Goal: Information Seeking & Learning: Learn about a topic

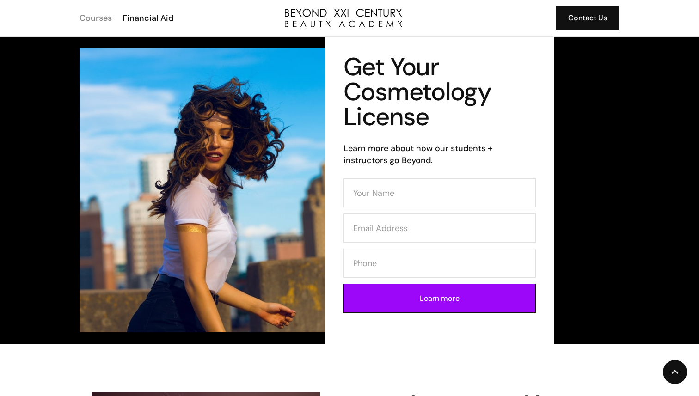
click at [97, 20] on div "Courses" at bounding box center [95, 18] width 32 height 12
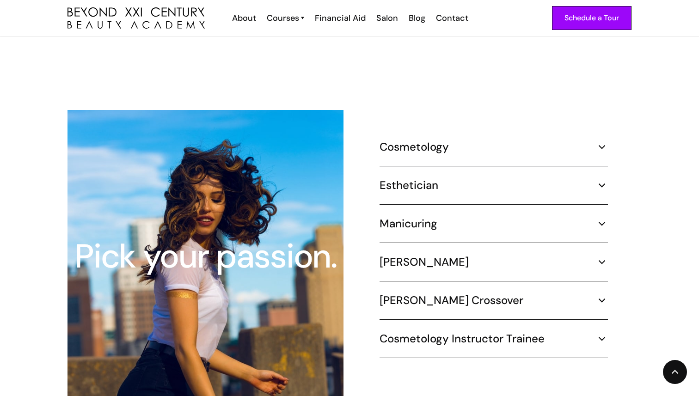
scroll to position [815, 0]
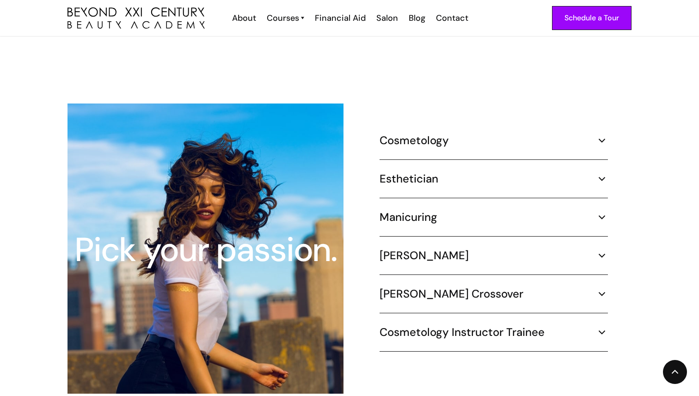
click at [578, 134] on div "Cosmetology" at bounding box center [493, 141] width 228 height 14
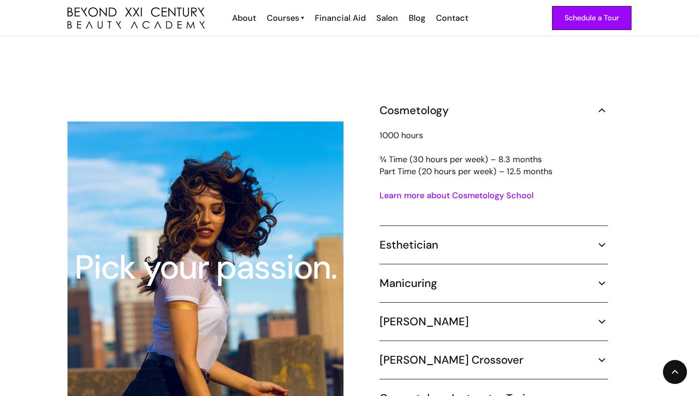
click at [451, 190] on link "Learn more about Cosmetology School" at bounding box center [456, 195] width 154 height 11
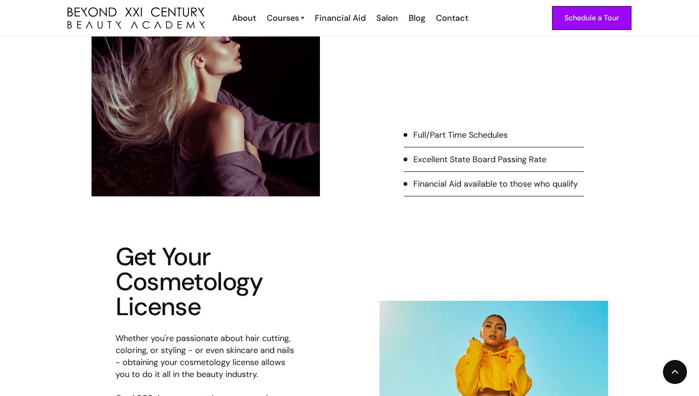
scroll to position [272, 0]
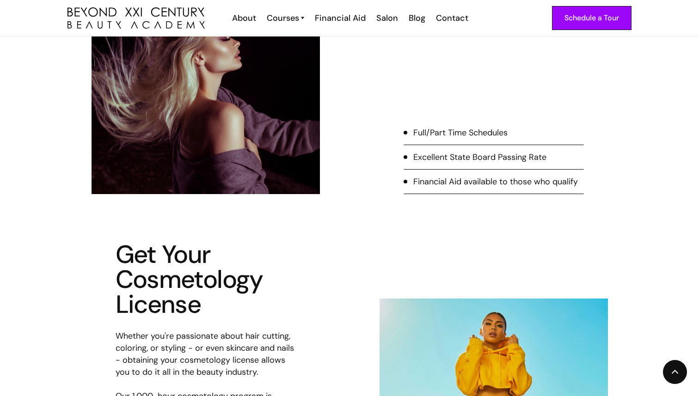
click at [426, 136] on div "Full/Part Time Schedules" at bounding box center [460, 133] width 94 height 12
click at [456, 133] on div "Full/Part Time Schedules" at bounding box center [460, 133] width 94 height 12
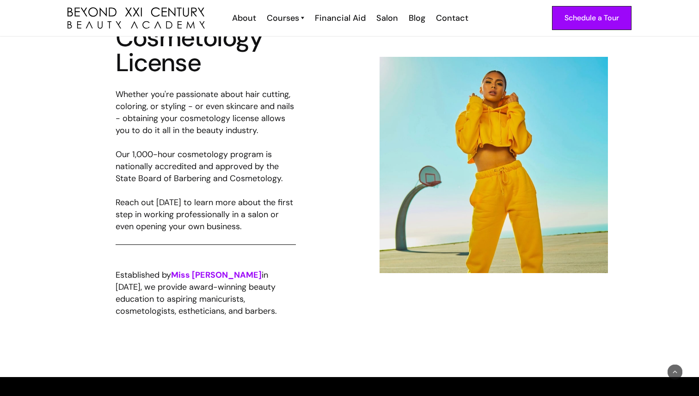
scroll to position [516, 0]
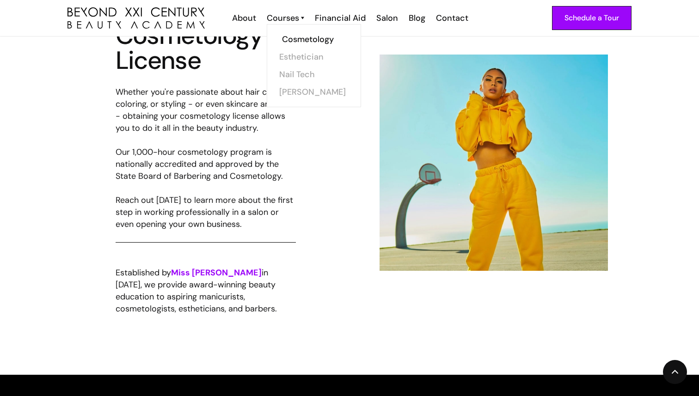
click at [305, 35] on link "Cosmetology" at bounding box center [316, 39] width 69 height 18
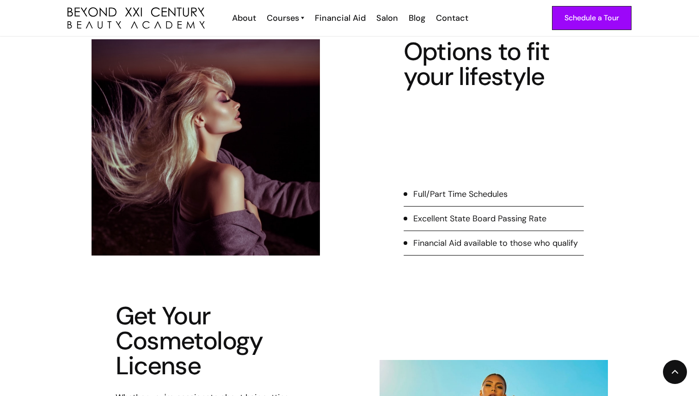
click at [427, 197] on div "Full/Part Time Schedules" at bounding box center [460, 194] width 94 height 12
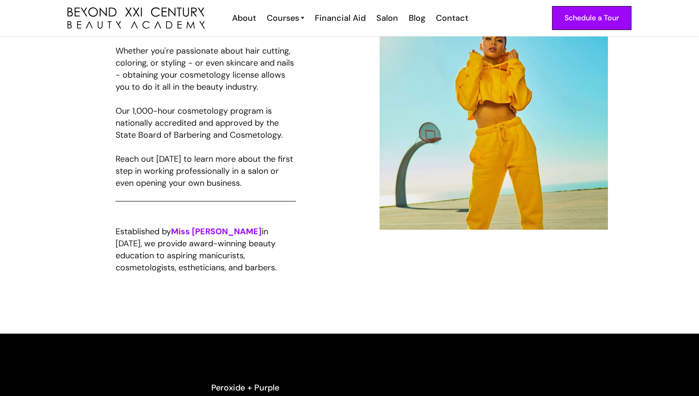
scroll to position [555, 0]
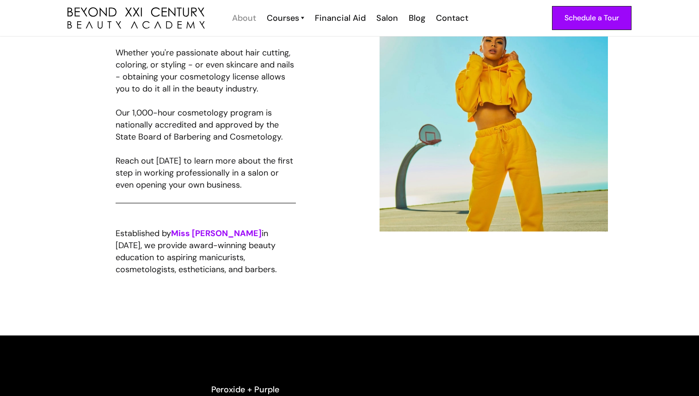
click at [249, 19] on div "About" at bounding box center [244, 18] width 24 height 12
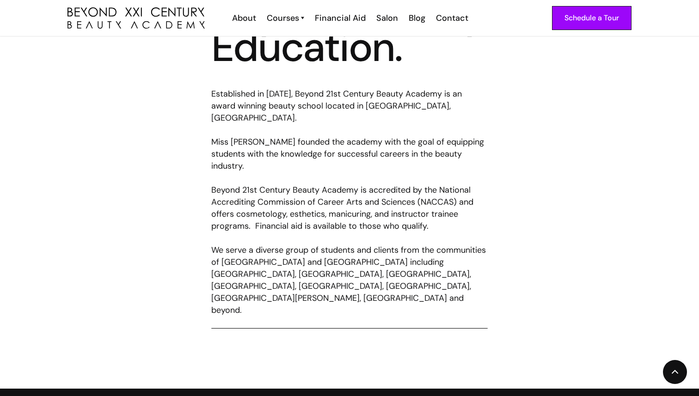
scroll to position [448, 0]
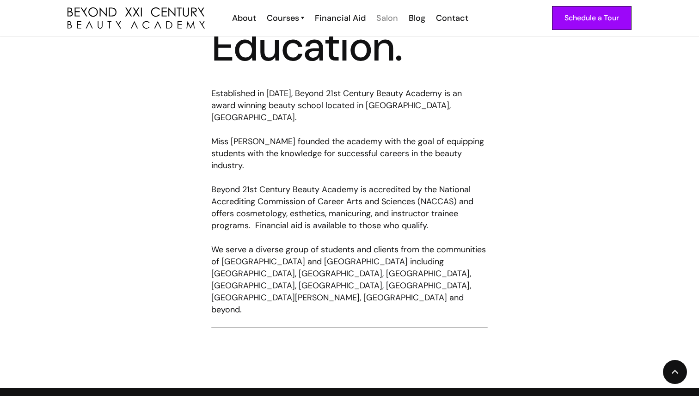
click at [393, 20] on div "Salon" at bounding box center [387, 18] width 22 height 12
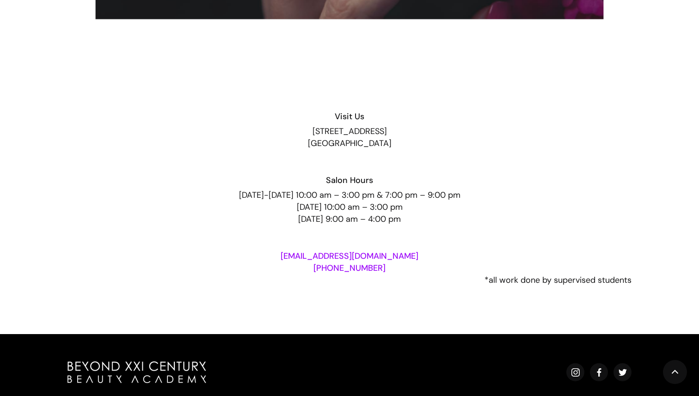
scroll to position [1682, 0]
